Goal: Task Accomplishment & Management: Manage account settings

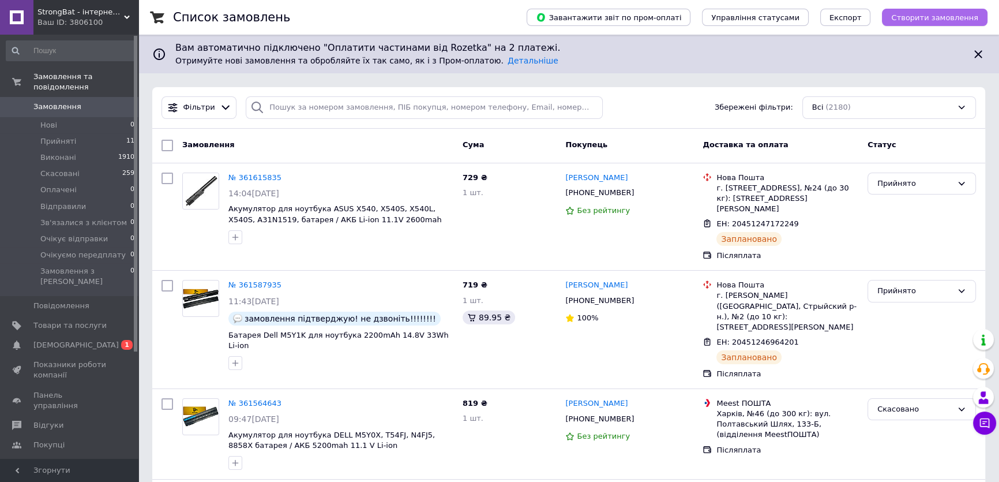
click at [926, 17] on span "Створити замовлення" at bounding box center [934, 17] width 87 height 9
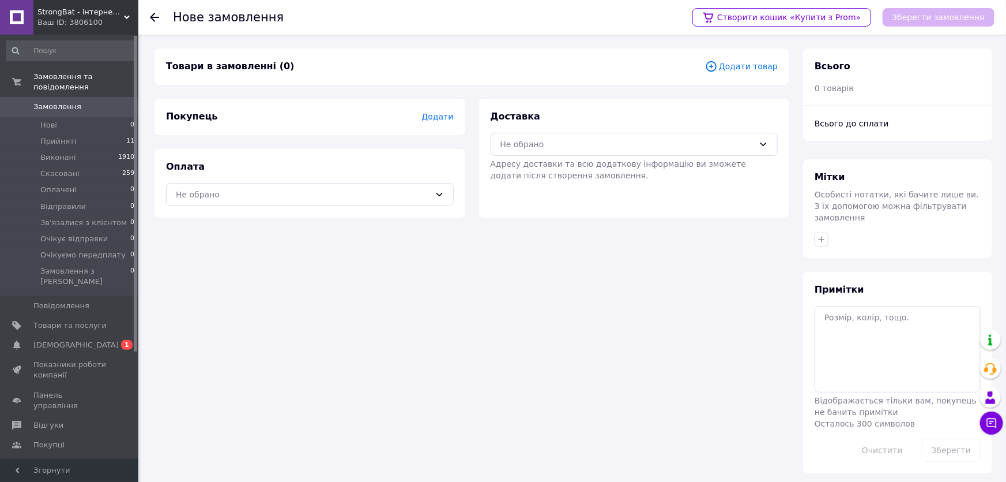
click at [762, 68] on span "Додати товар" at bounding box center [741, 66] width 73 height 13
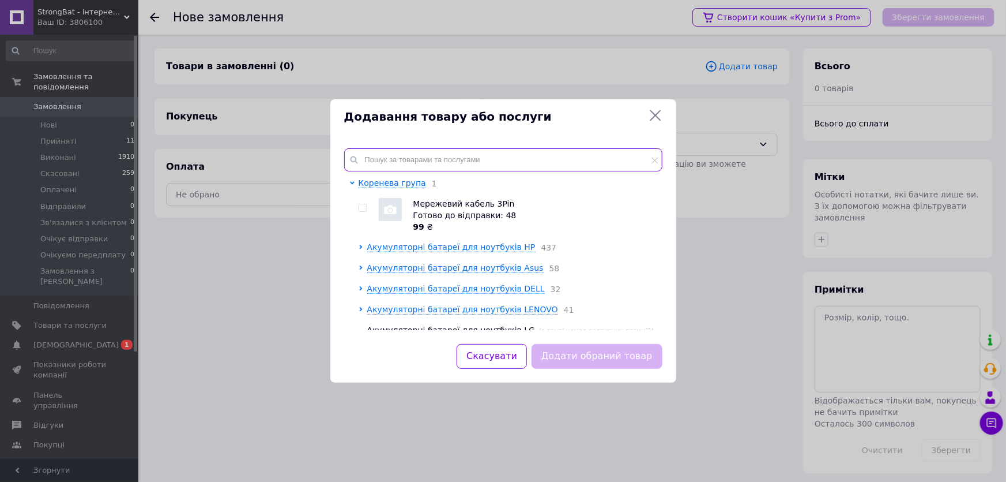
click at [473, 155] on input "text" at bounding box center [503, 159] width 318 height 23
paste input "Аккумулятор для ноутбука HP RO04, RO04XL, RO06, RO06XL, CRO06 батарея 2200mah 1…"
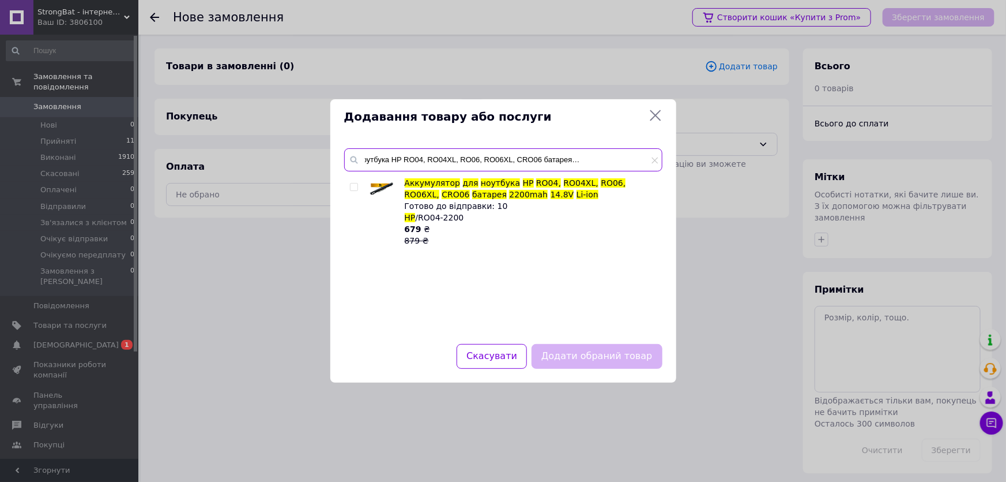
type input "Аккумулятор для ноутбука HP RO04, RO04XL, RO06, RO06XL, CRO06 батарея 2200mah 1…"
click at [354, 185] on input "checkbox" at bounding box center [353, 186] width 7 height 7
checkbox input "true"
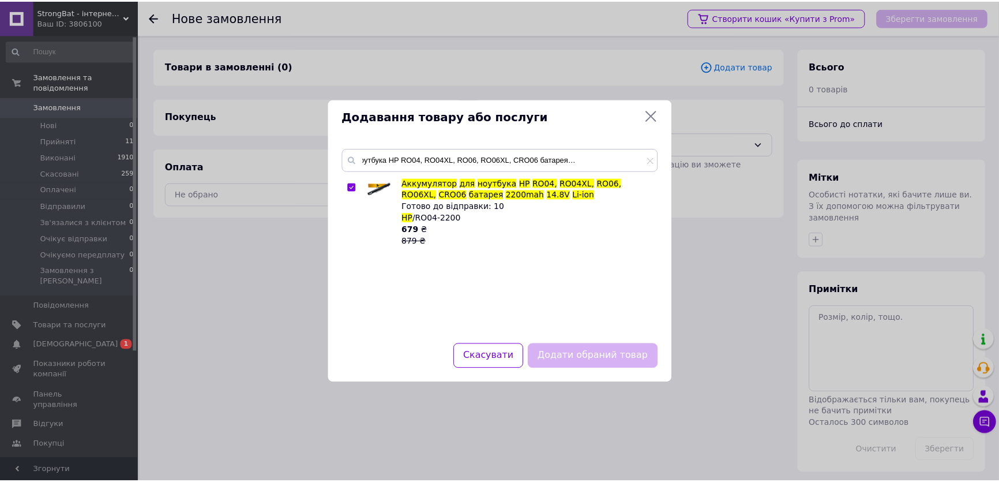
scroll to position [0, 0]
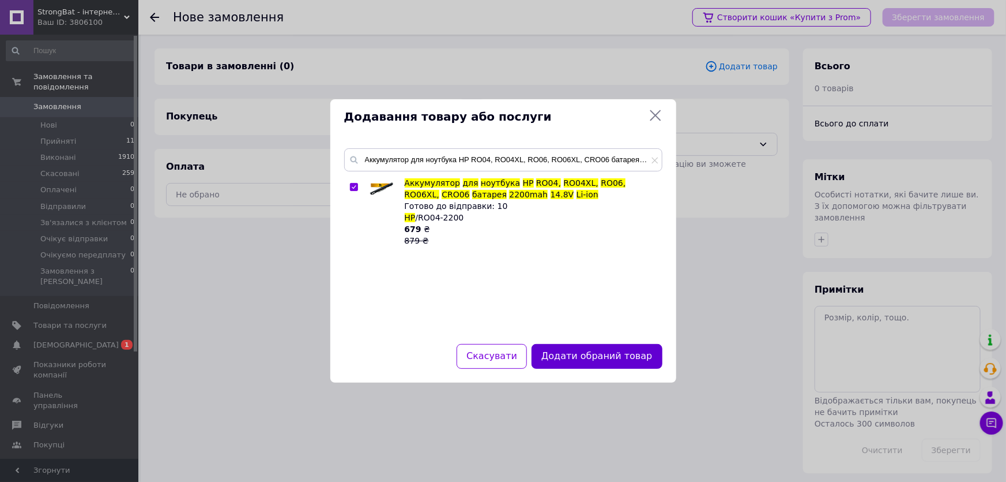
click at [595, 346] on button "Додати обраний товар" at bounding box center [597, 356] width 130 height 25
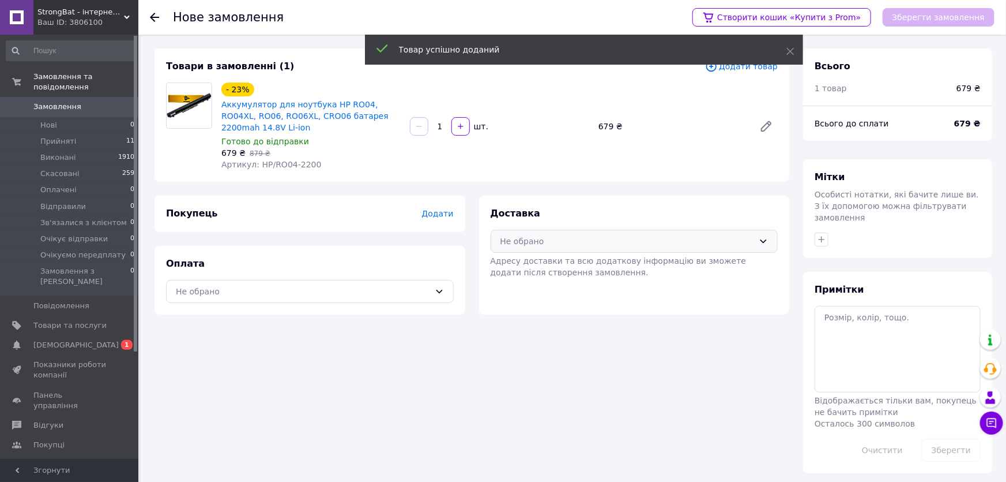
drag, startPoint x: 587, startPoint y: 238, endPoint x: 569, endPoint y: 251, distance: 22.3
click at [586, 238] on div "Не обрано" at bounding box center [628, 241] width 254 height 13
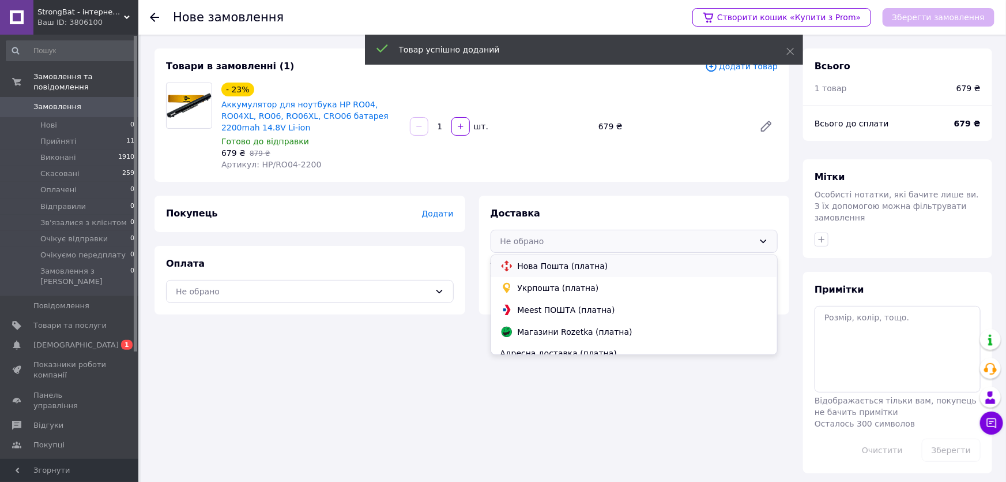
click at [558, 267] on span "Нова Пошта (платна)" at bounding box center [643, 266] width 251 height 12
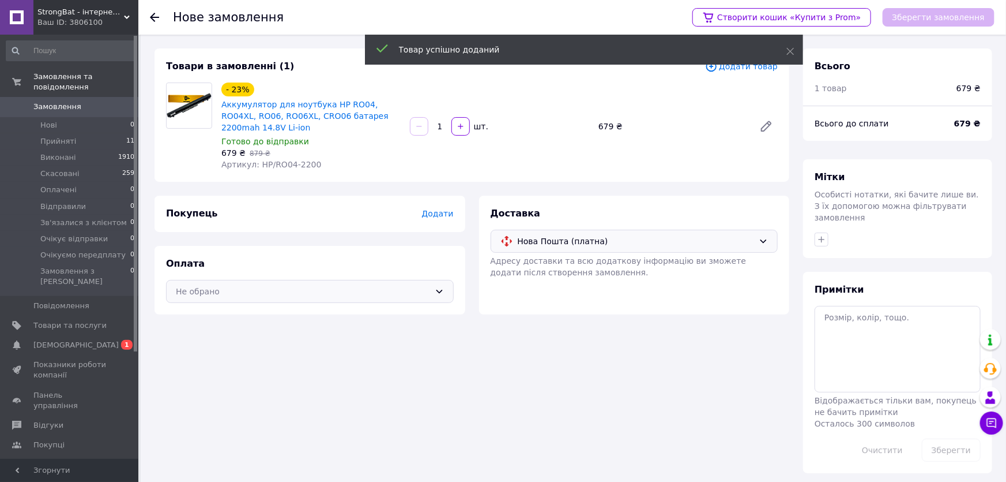
click at [416, 282] on div "Не обрано" at bounding box center [310, 291] width 288 height 23
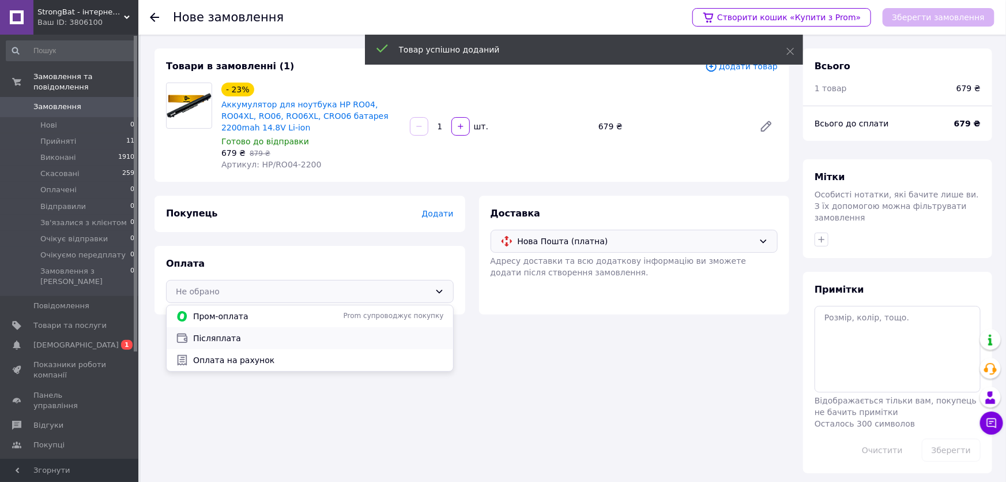
click at [327, 335] on span "Післяплата" at bounding box center [318, 338] width 251 height 12
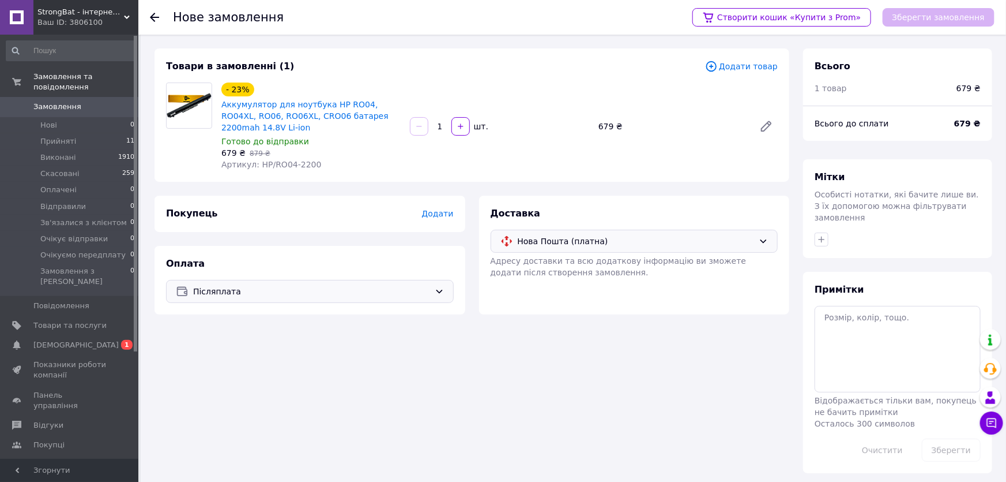
click at [436, 216] on span "Додати" at bounding box center [438, 213] width 32 height 9
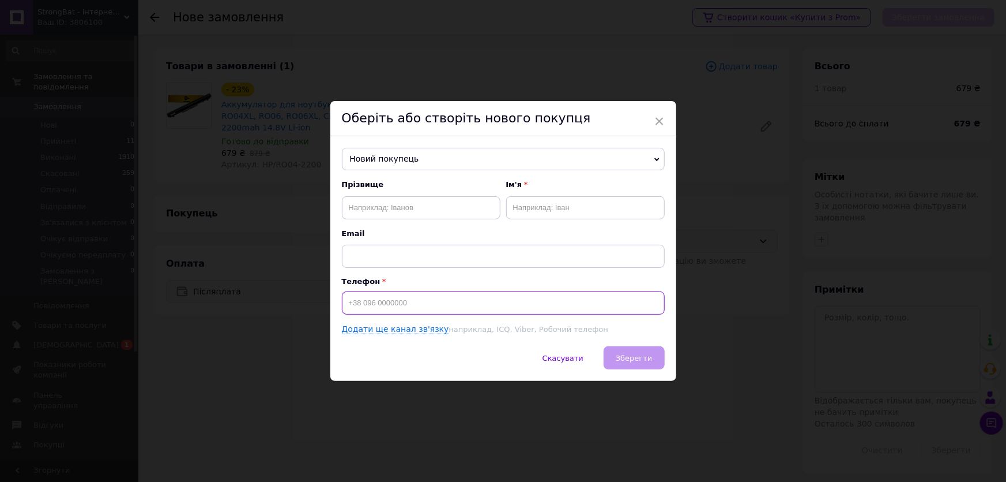
click at [386, 305] on input at bounding box center [503, 302] width 323 height 23
type input "[PHONE_NUMBER]"
click at [381, 205] on input "text" at bounding box center [421, 207] width 159 height 23
type input "[PERSON_NAME]"
click at [564, 209] on input "text" at bounding box center [585, 207] width 159 height 23
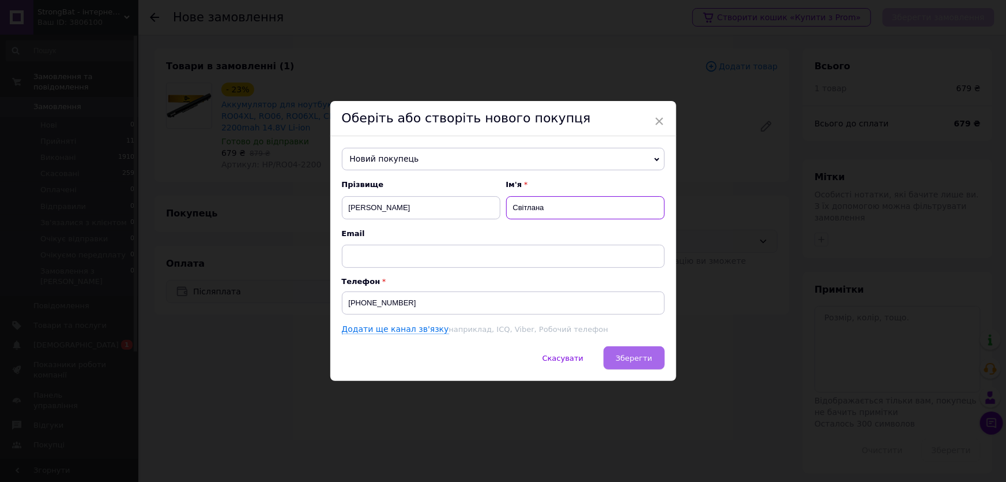
type input "Світлана"
click at [630, 356] on span "Зберегти" at bounding box center [634, 358] width 36 height 9
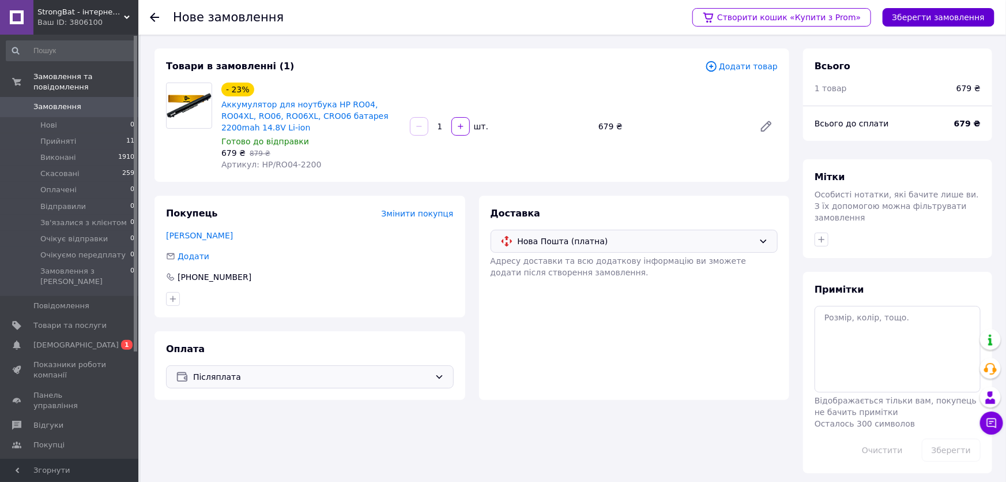
click at [918, 10] on button "Зберегти замовлення" at bounding box center [939, 17] width 112 height 18
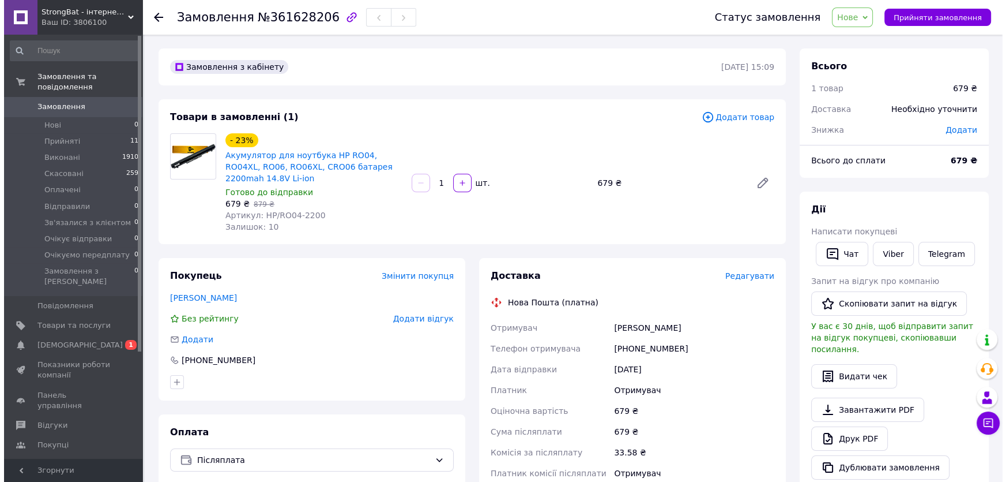
scroll to position [104, 0]
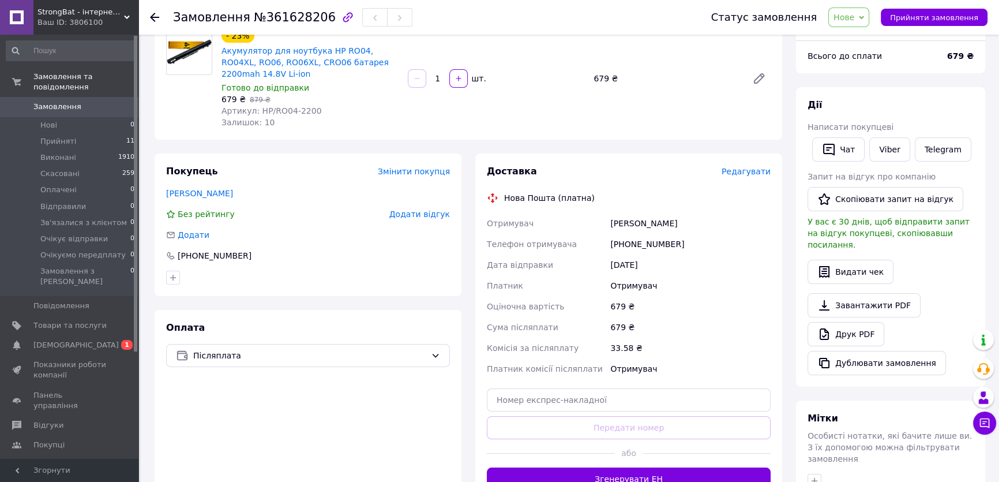
click at [750, 171] on span "Редагувати" at bounding box center [745, 171] width 49 height 9
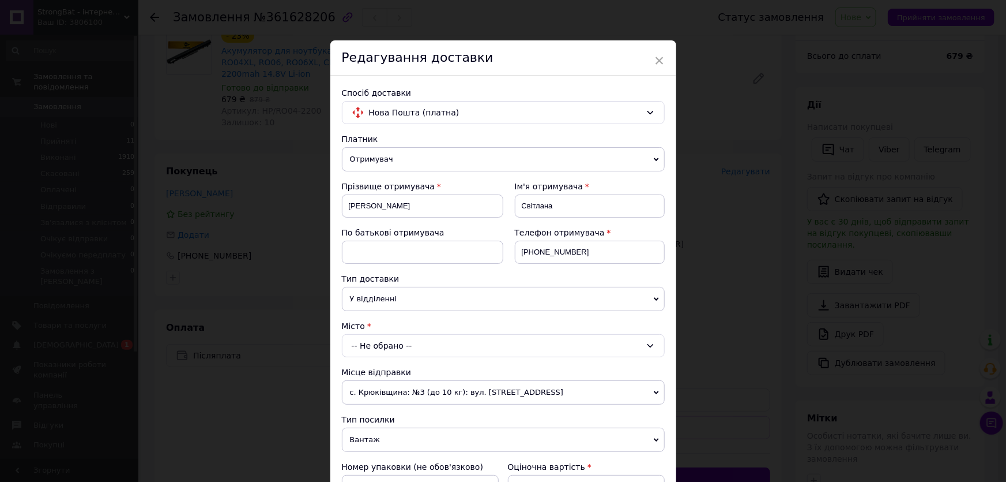
click at [435, 346] on div "-- Не обрано --" at bounding box center [503, 345] width 323 height 23
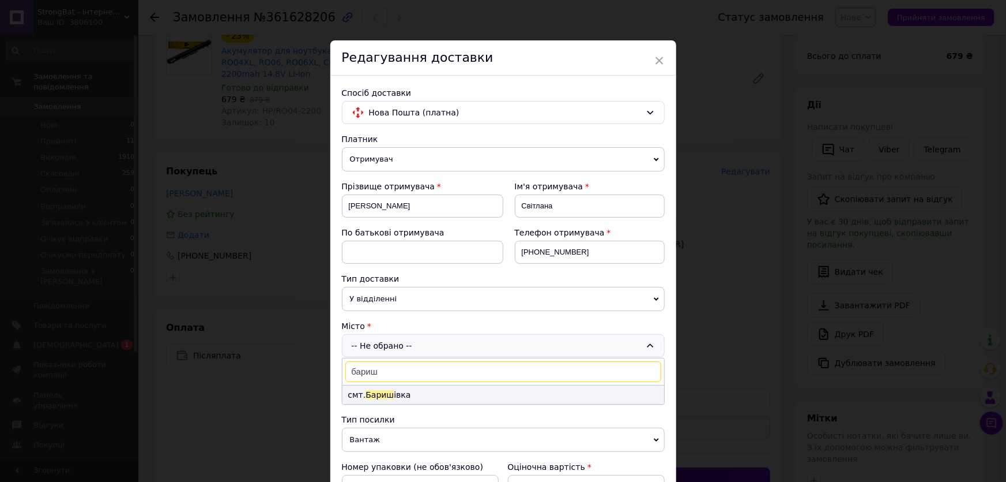
type input "бариш"
click at [420, 396] on li "смт. [GEOGRAPHIC_DATA] івка" at bounding box center [504, 394] width 322 height 18
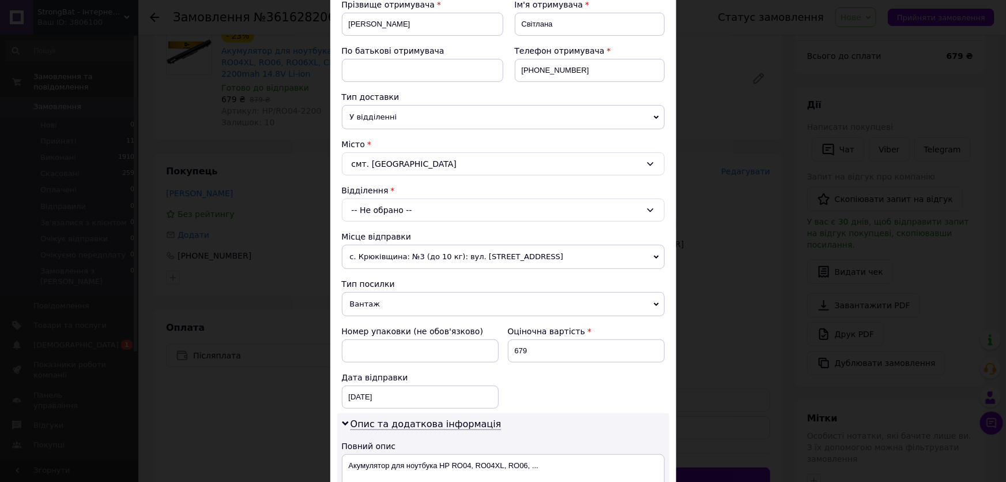
scroll to position [209, 0]
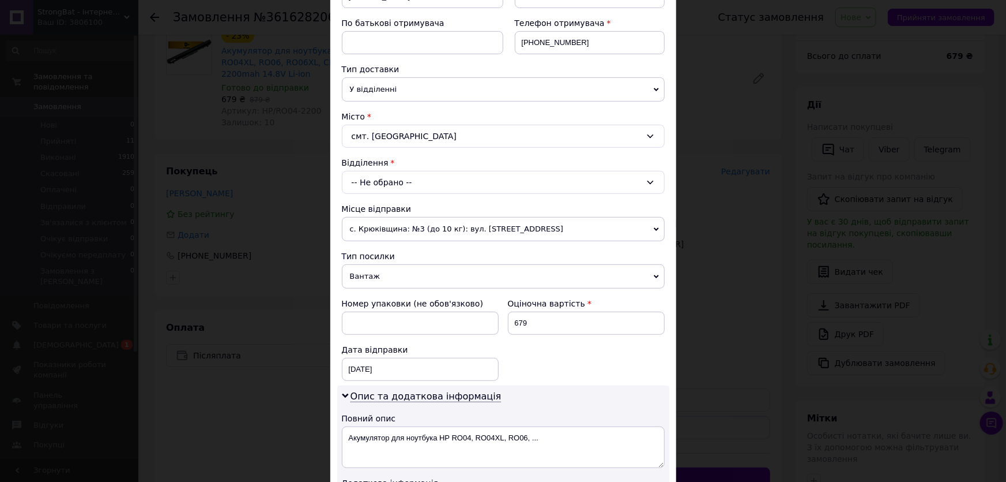
click at [453, 180] on div "-- Не обрано --" at bounding box center [503, 182] width 323 height 23
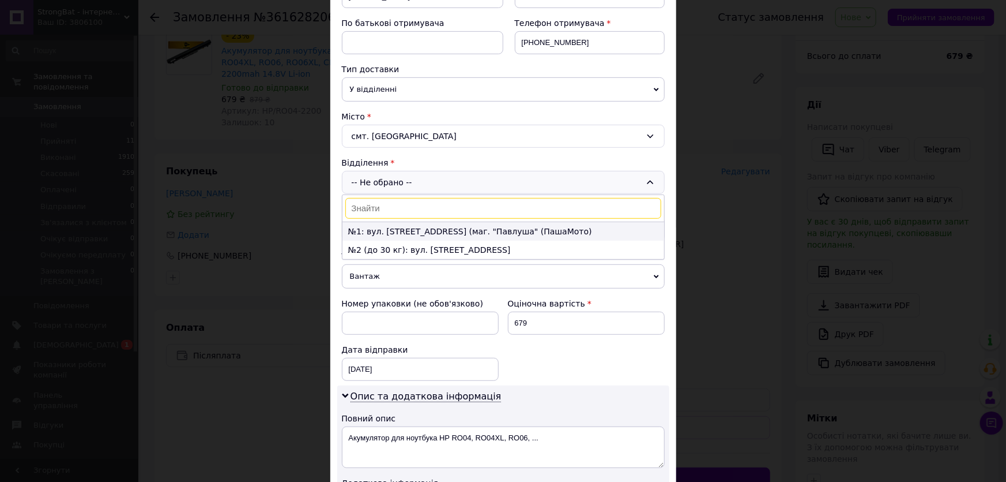
click at [438, 235] on li "№1: вул. [STREET_ADDRESS] (маг. "Павлуша" (ПашаМото)" at bounding box center [504, 231] width 322 height 18
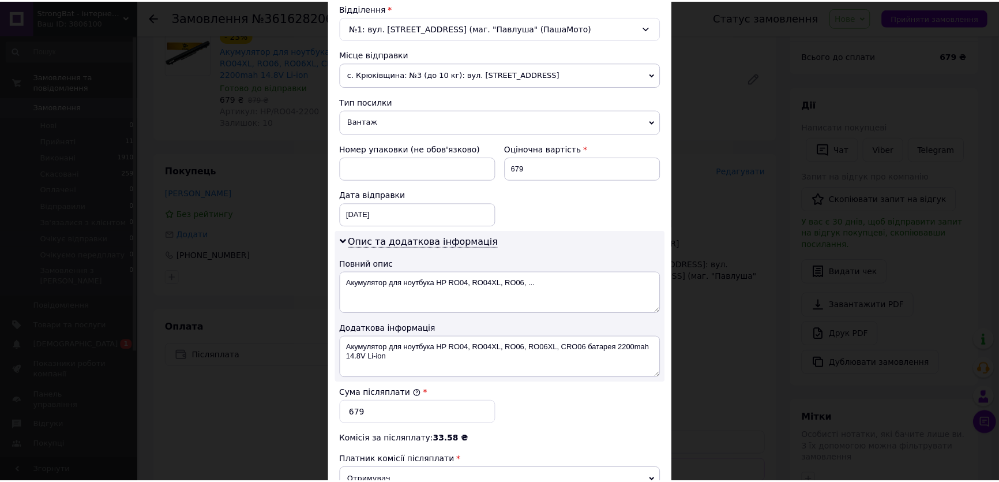
scroll to position [525, 0]
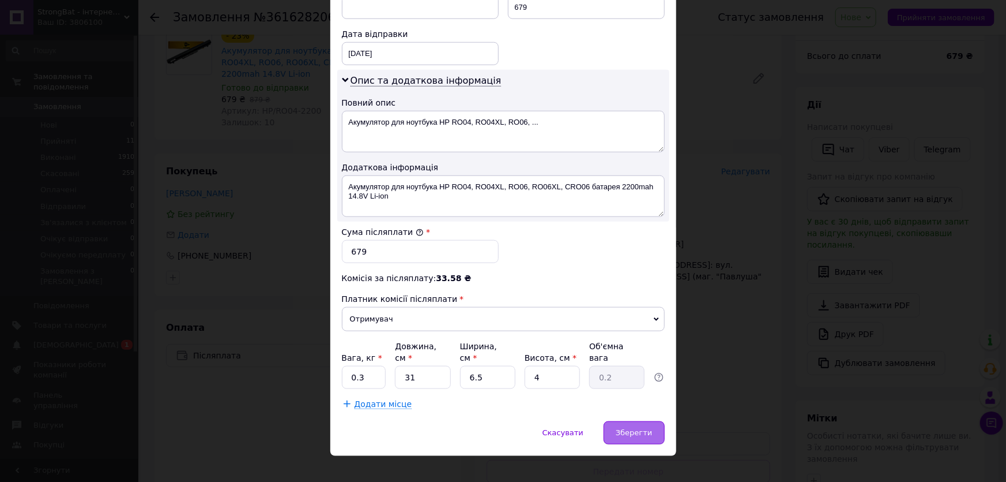
click at [625, 421] on div "Зберегти" at bounding box center [634, 432] width 61 height 23
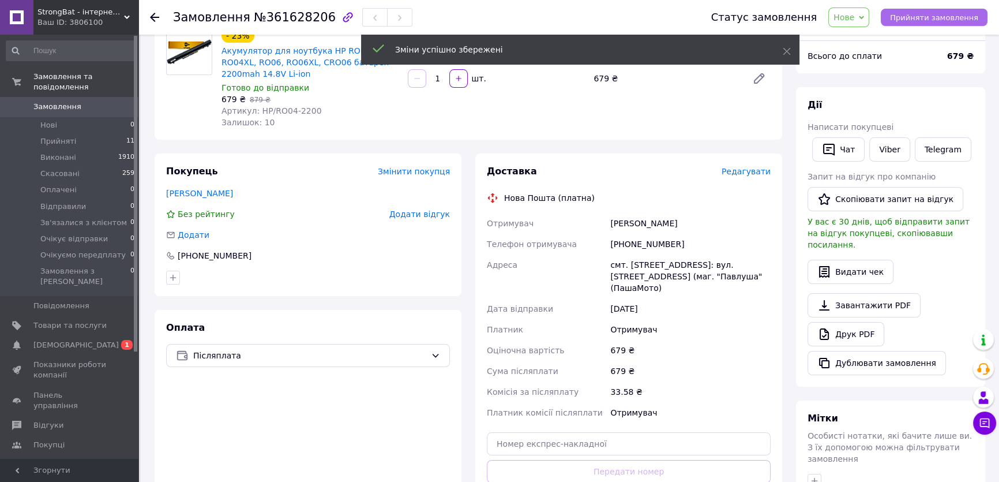
click at [933, 16] on span "Прийняти замовлення" at bounding box center [934, 17] width 88 height 9
click at [89, 340] on span "[DEMOGRAPHIC_DATA]" at bounding box center [69, 345] width 73 height 10
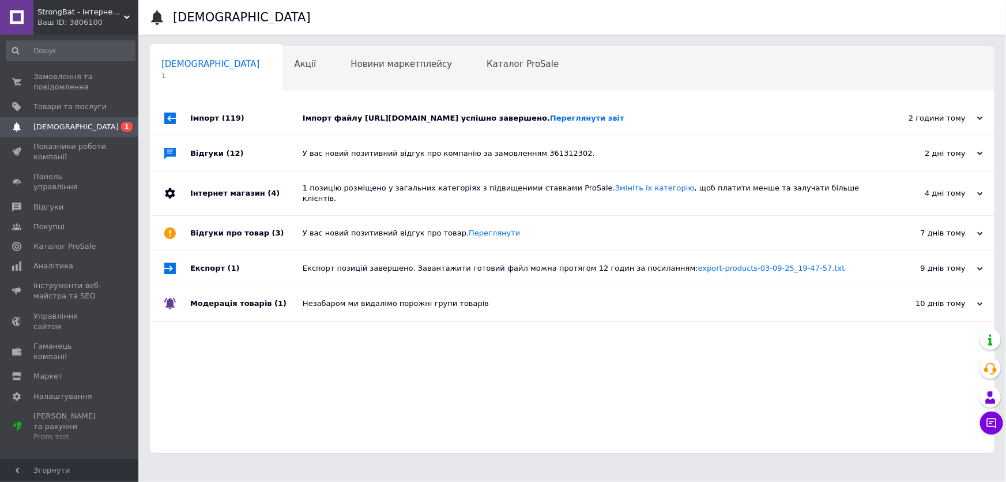
click at [597, 123] on div "Імпорт файлу [URL][DOMAIN_NAME] успішно завершено. Переглянути звіт" at bounding box center [585, 118] width 565 height 10
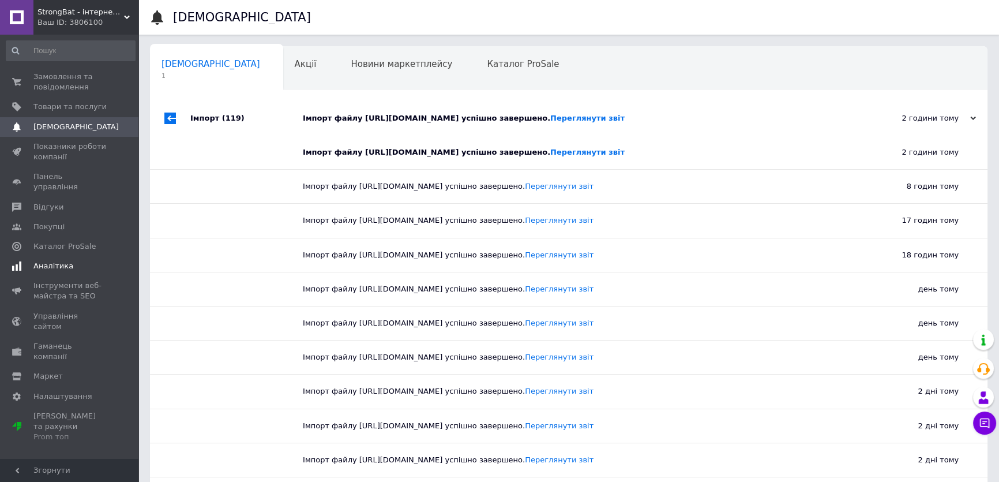
click at [70, 261] on span "Аналітика" at bounding box center [69, 266] width 73 height 10
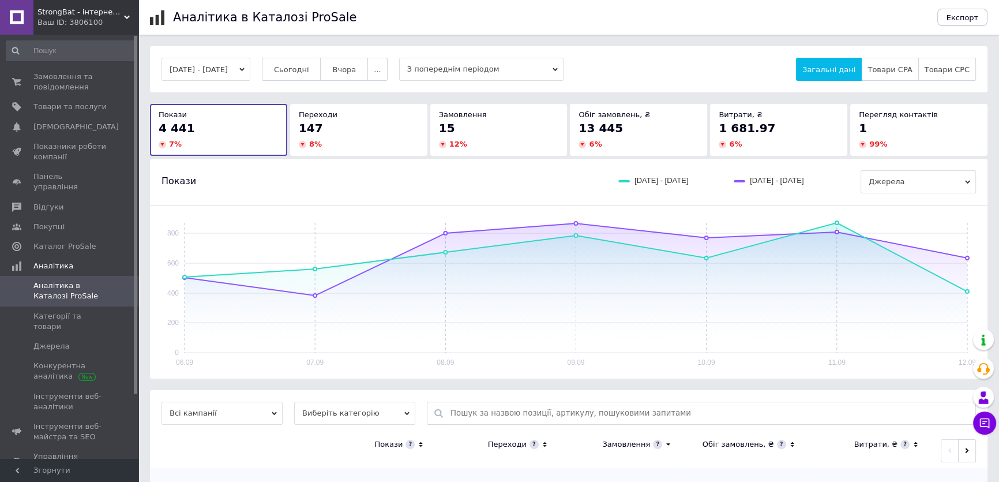
click at [309, 69] on span "Сьогодні" at bounding box center [291, 69] width 35 height 9
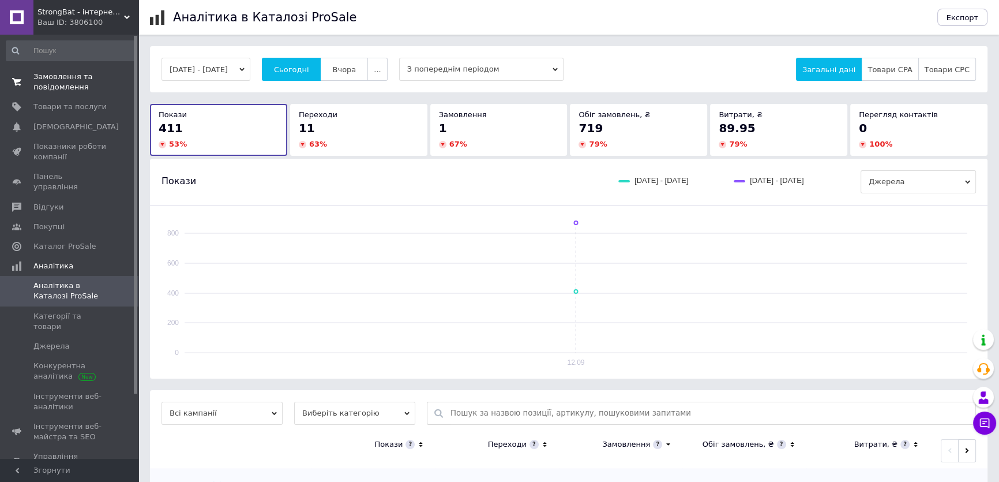
click at [63, 82] on span "Замовлення та повідомлення" at bounding box center [69, 82] width 73 height 21
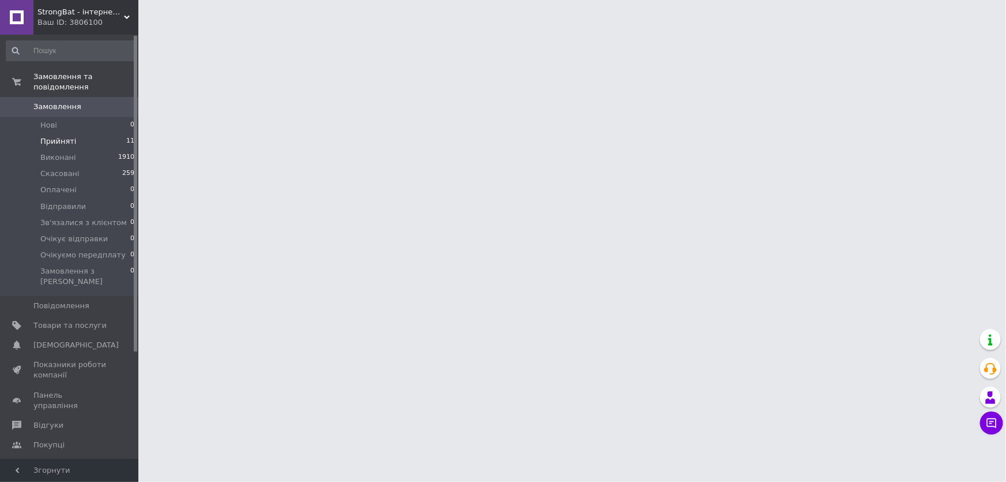
click at [82, 133] on li "Прийняті 11" at bounding box center [70, 141] width 141 height 16
click at [55, 136] on span "Прийняті" at bounding box center [58, 141] width 36 height 10
click at [65, 136] on span "Прийняті" at bounding box center [58, 141] width 36 height 10
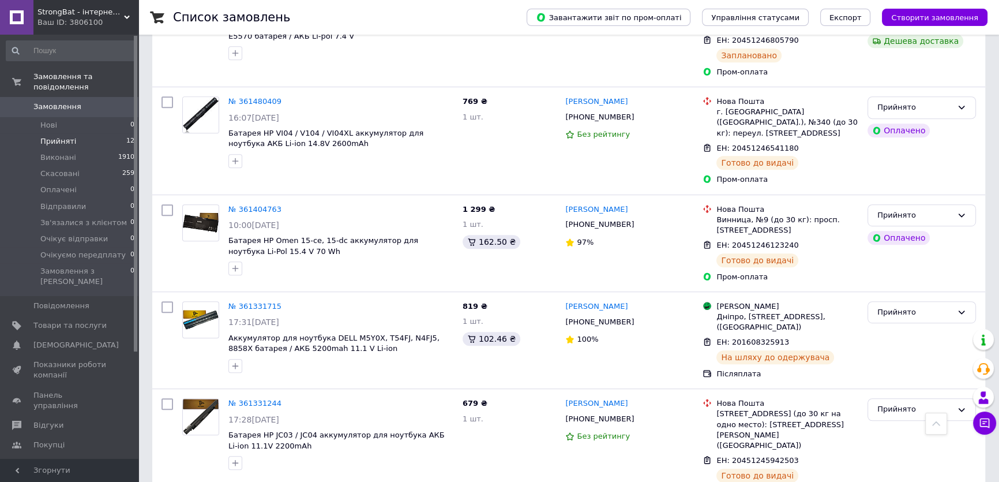
scroll to position [839, 0]
